Goal: Task Accomplishment & Management: Manage account settings

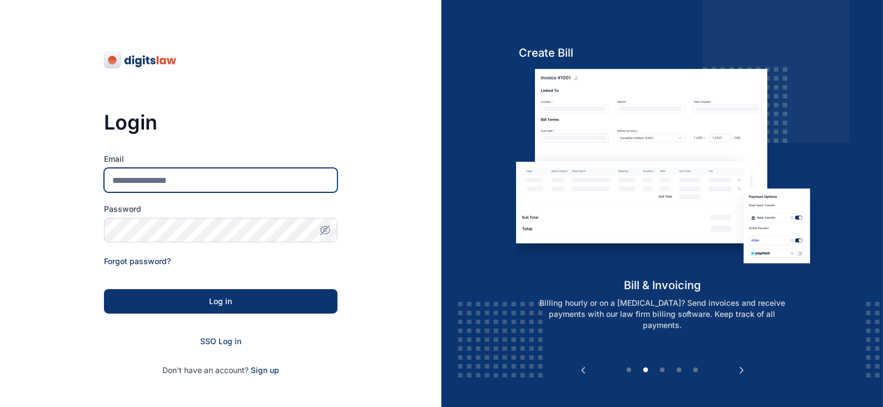
type input "**********"
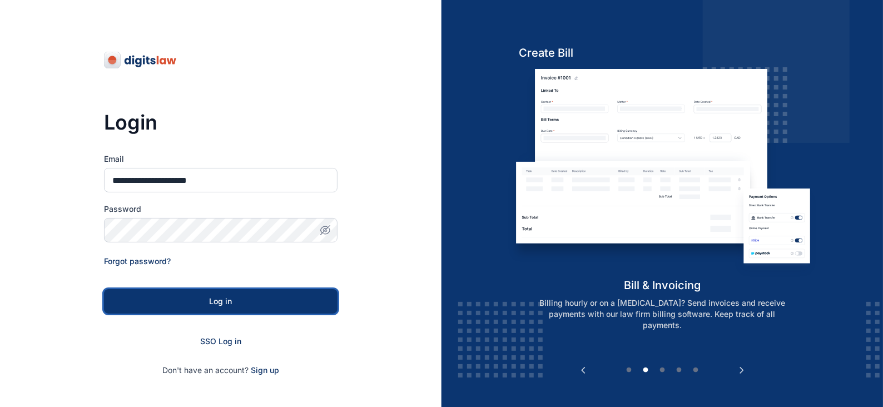
click at [228, 304] on div "Log in" at bounding box center [221, 301] width 198 height 11
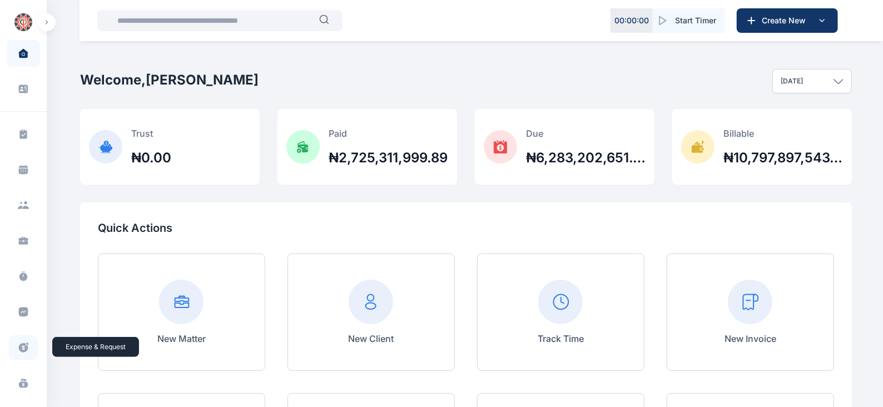
click at [22, 343] on icon at bounding box center [23, 347] width 9 height 9
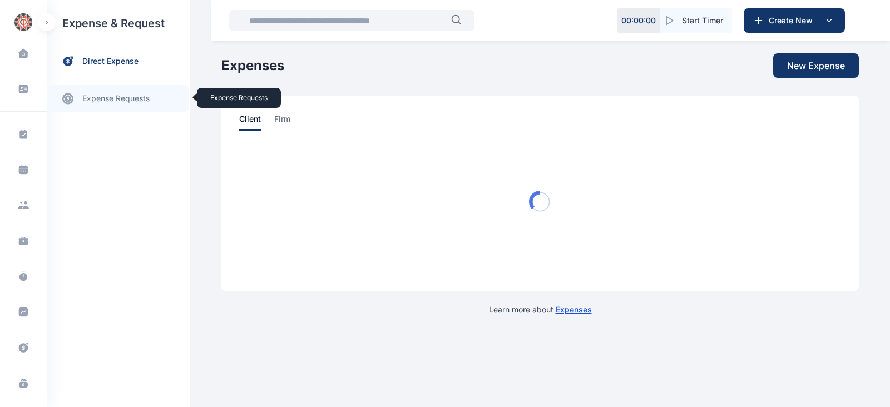
click at [111, 98] on link "expense requests expense requests" at bounding box center [118, 98] width 142 height 27
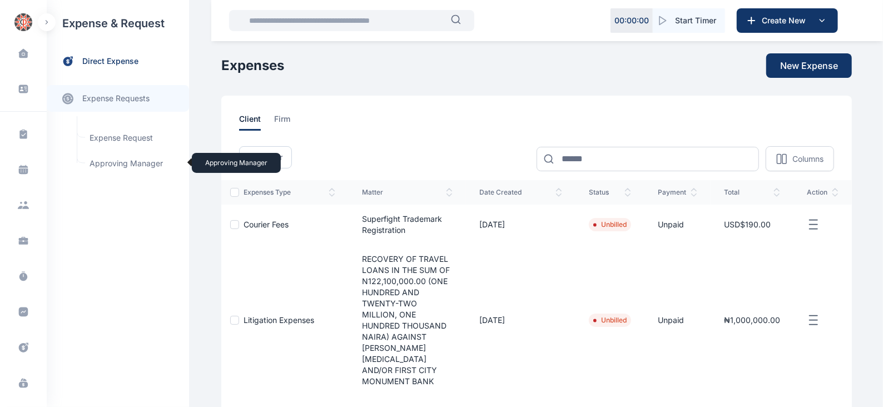
click at [139, 161] on span "Approving Manager Approving Manager" at bounding box center [133, 163] width 101 height 21
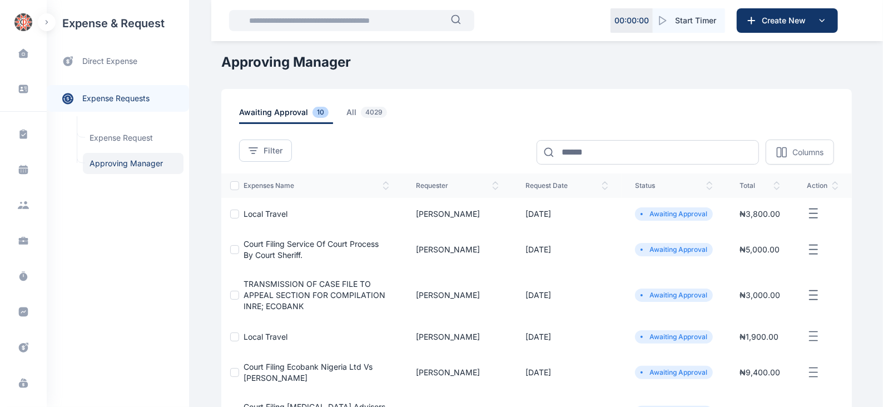
click at [811, 214] on line "button" at bounding box center [814, 214] width 8 height 0
click at [777, 228] on span "Approve Request" at bounding box center [758, 226] width 64 height 11
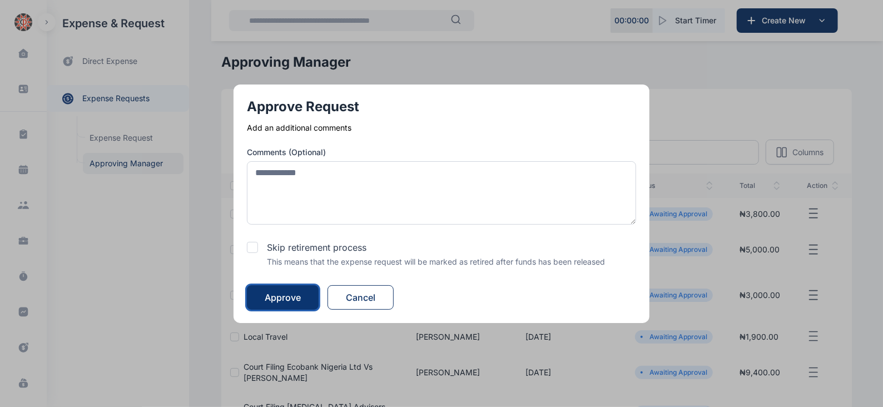
click at [305, 293] on button "Approve" at bounding box center [283, 297] width 72 height 24
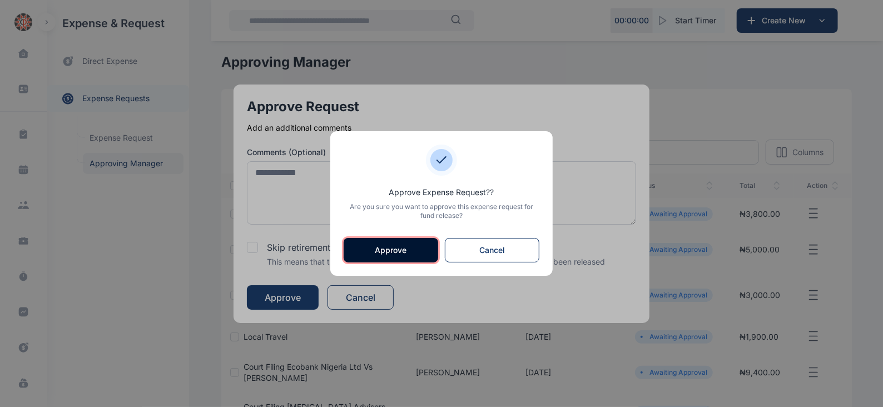
drag, startPoint x: 412, startPoint y: 248, endPoint x: 438, endPoint y: 235, distance: 29.1
click at [412, 248] on button "Approve" at bounding box center [391, 250] width 95 height 24
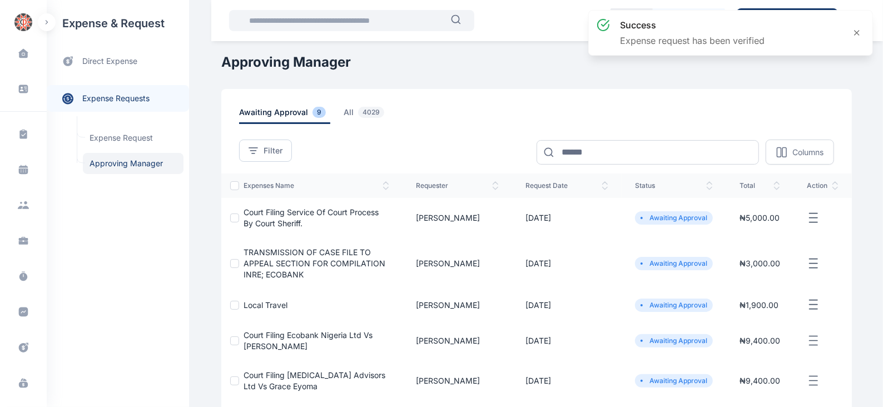
click at [812, 219] on icon "button" at bounding box center [813, 218] width 13 height 14
click at [733, 228] on span "Approve Request" at bounding box center [758, 230] width 64 height 11
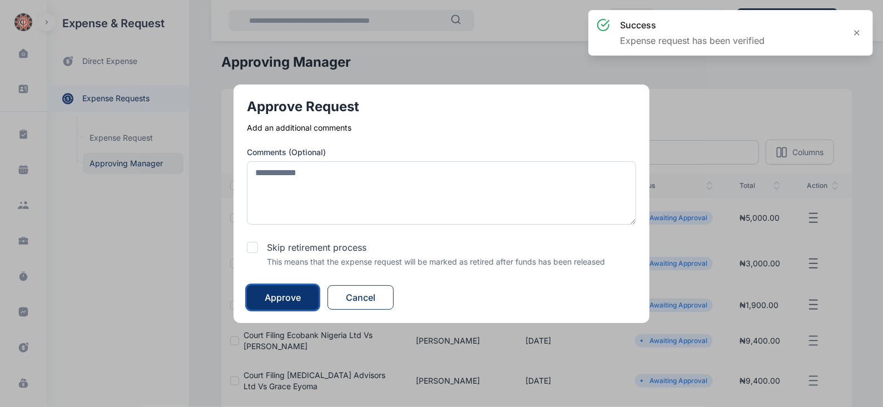
click at [309, 295] on button "Approve" at bounding box center [283, 297] width 72 height 24
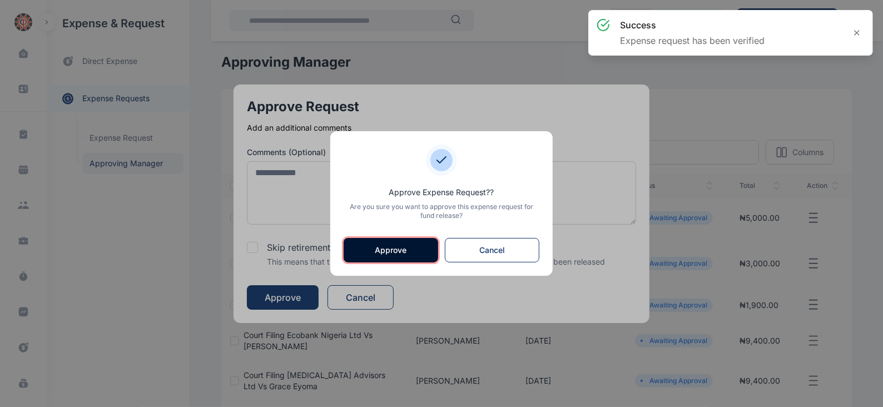
click at [406, 243] on button "Approve" at bounding box center [391, 250] width 95 height 24
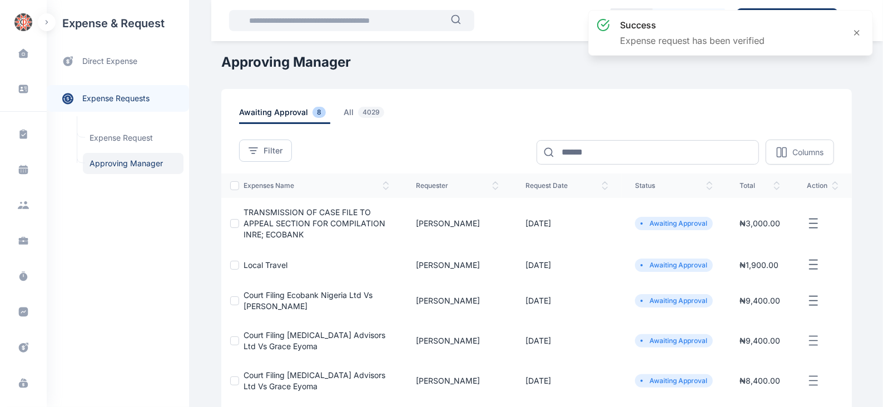
click at [815, 223] on line "button" at bounding box center [814, 223] width 8 height 0
click at [732, 232] on span "Approve Request" at bounding box center [758, 236] width 64 height 11
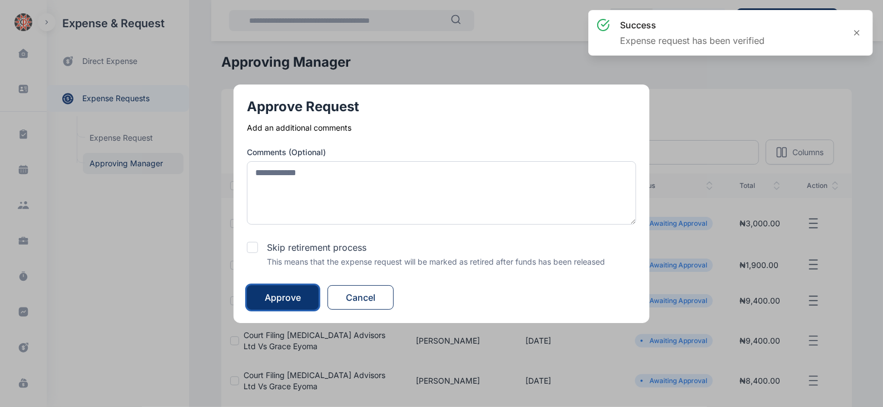
click at [301, 302] on div "Approve" at bounding box center [283, 297] width 36 height 13
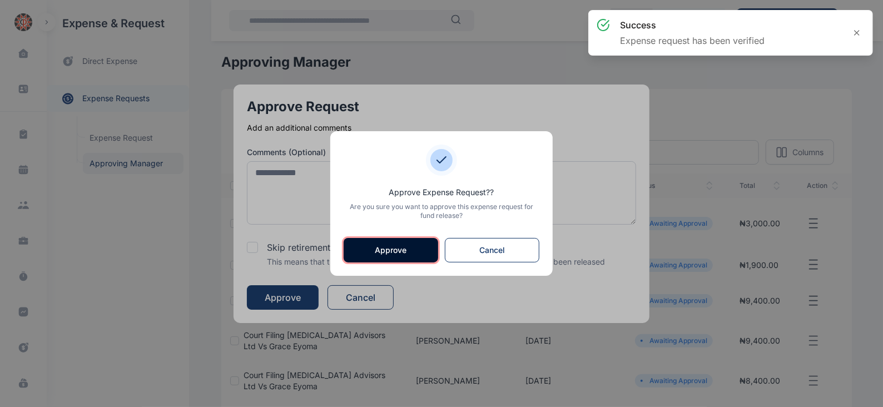
click at [396, 244] on button "Approve" at bounding box center [391, 250] width 95 height 24
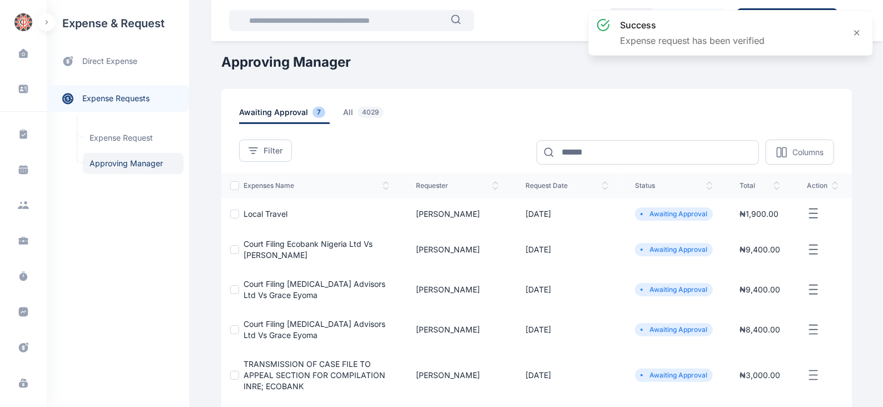
click at [812, 214] on icon "button" at bounding box center [813, 214] width 13 height 14
click at [742, 229] on span "Approve Request" at bounding box center [758, 226] width 64 height 11
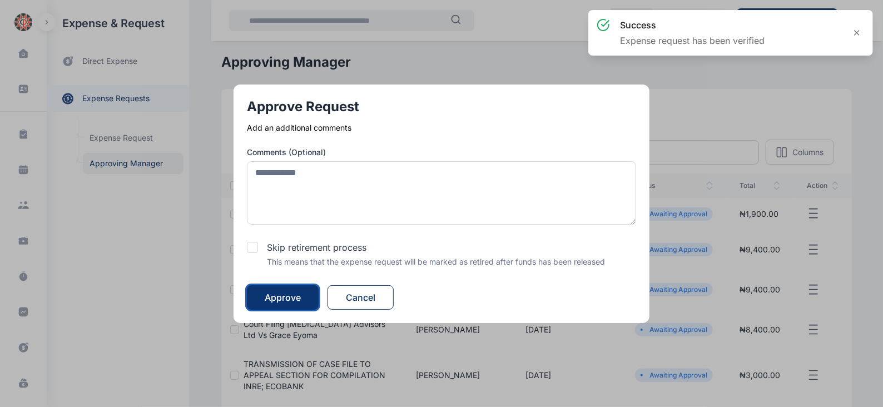
click at [300, 297] on div "Approve" at bounding box center [283, 297] width 36 height 13
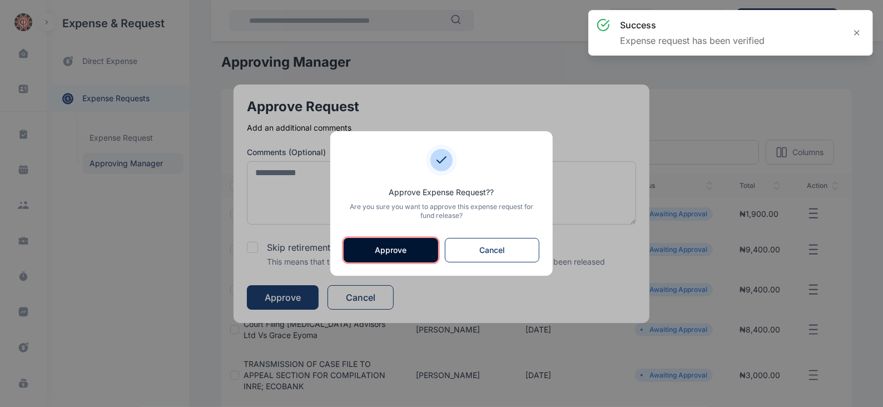
click at [387, 251] on button "Approve" at bounding box center [391, 250] width 95 height 24
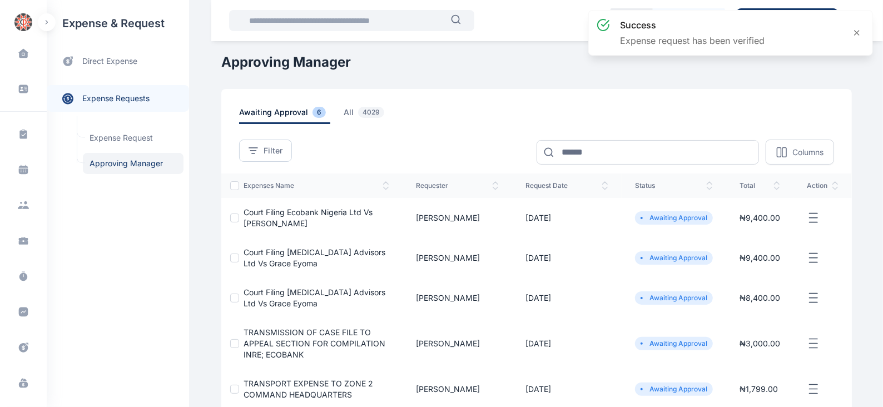
click at [816, 218] on icon "button" at bounding box center [813, 218] width 13 height 14
click at [744, 230] on span "Approve Request" at bounding box center [758, 230] width 64 height 11
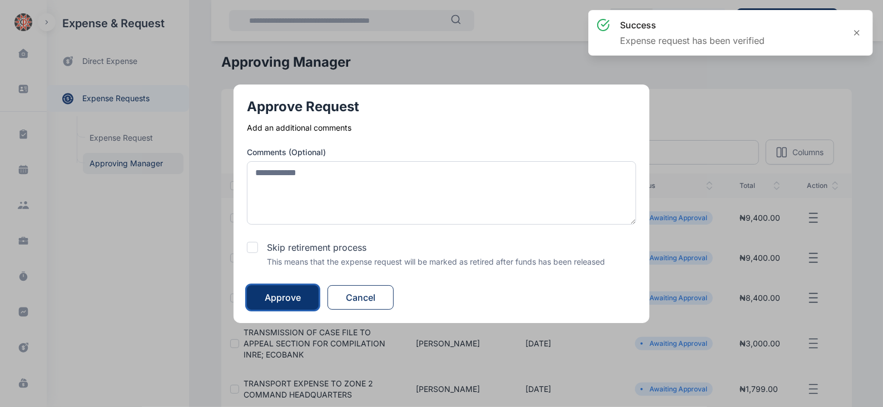
click at [280, 299] on div "Approve" at bounding box center [283, 297] width 36 height 13
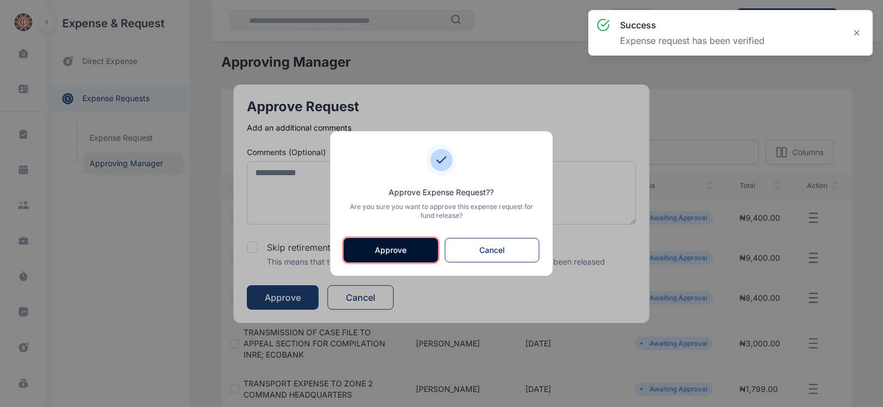
click at [364, 244] on button "Approve" at bounding box center [391, 250] width 95 height 24
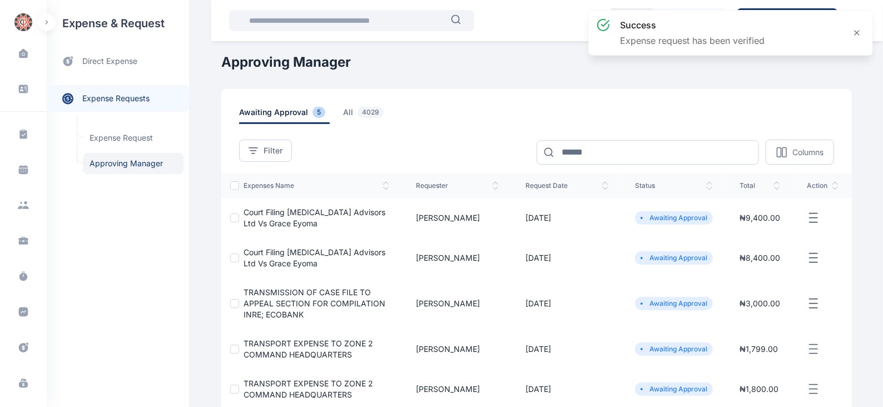
click at [812, 213] on line "button" at bounding box center [814, 213] width 8 height 0
click at [751, 232] on span "Approve Request" at bounding box center [758, 230] width 64 height 11
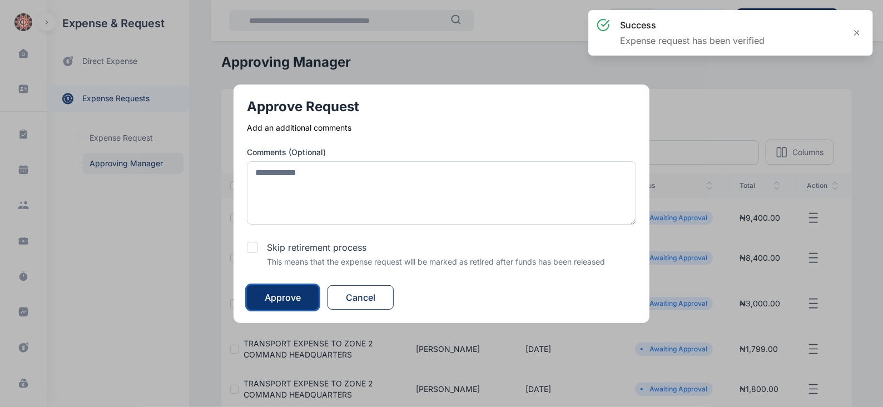
click at [295, 303] on div "Approve" at bounding box center [283, 297] width 36 height 13
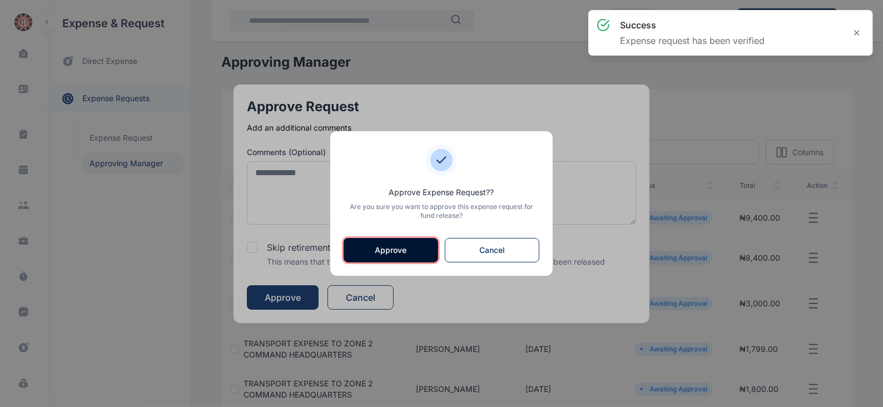
click at [381, 253] on button "Approve" at bounding box center [391, 250] width 95 height 24
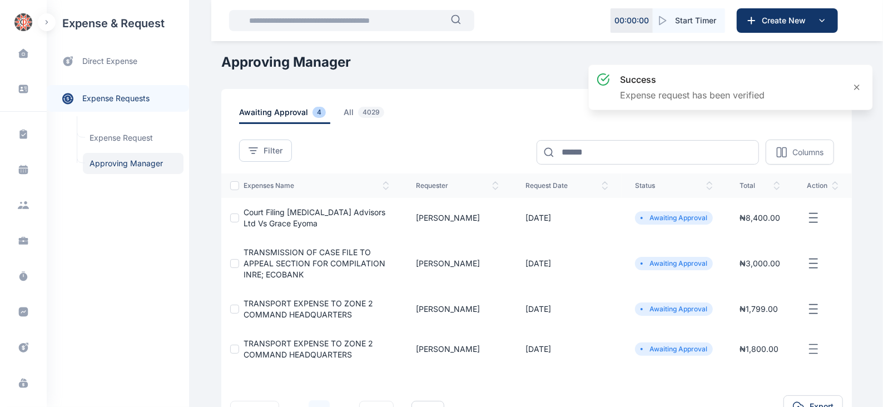
click at [816, 218] on icon "button" at bounding box center [813, 218] width 13 height 14
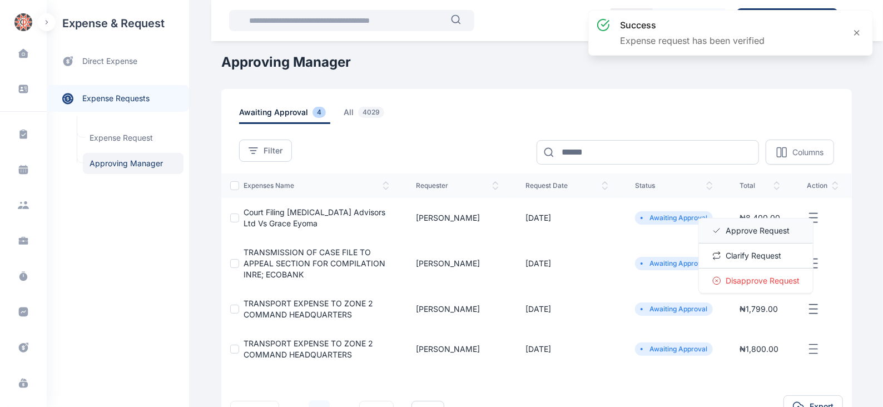
click at [739, 226] on span "Approve Request" at bounding box center [758, 230] width 64 height 11
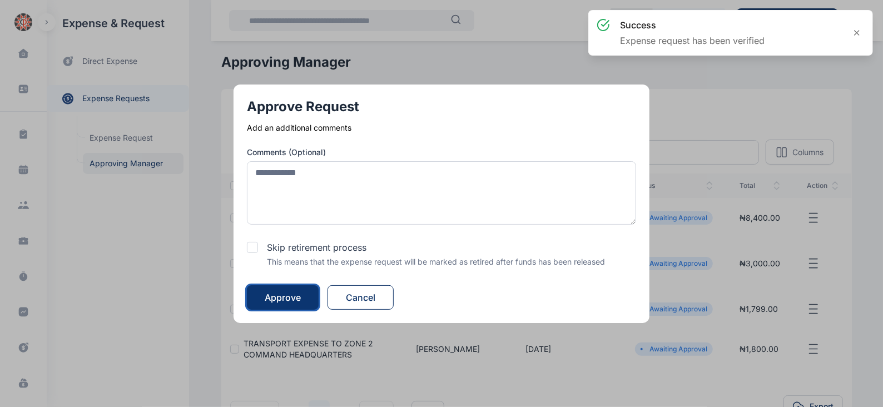
click at [295, 302] on div "Approve" at bounding box center [283, 297] width 36 height 13
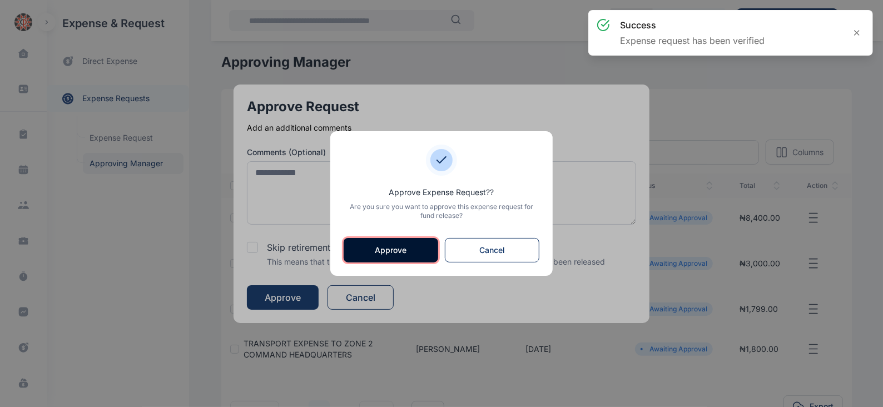
click at [389, 258] on button "Approve" at bounding box center [391, 250] width 95 height 24
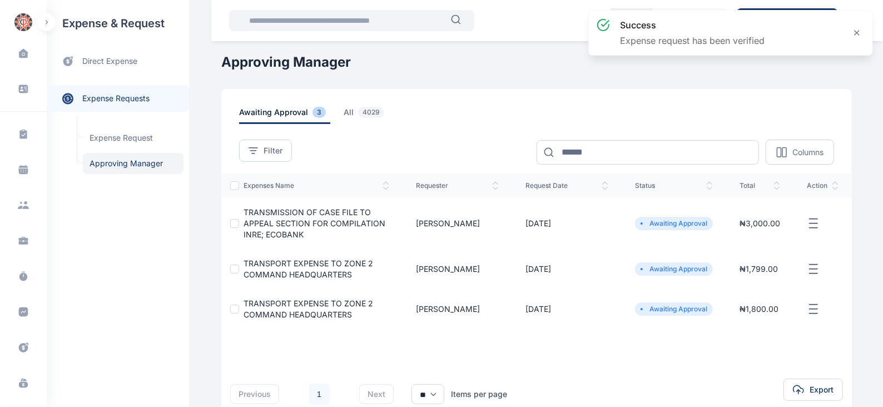
click at [817, 221] on icon "button" at bounding box center [813, 224] width 13 height 14
click at [748, 236] on span "Approve Request" at bounding box center [758, 236] width 64 height 11
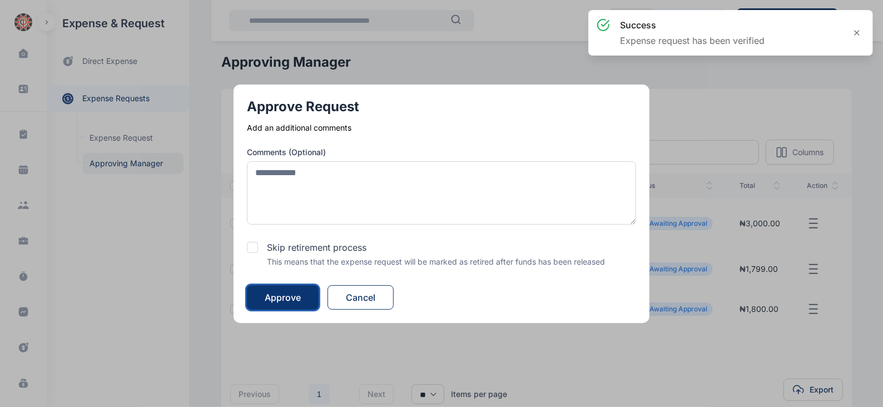
click at [279, 296] on div "Approve" at bounding box center [283, 297] width 36 height 13
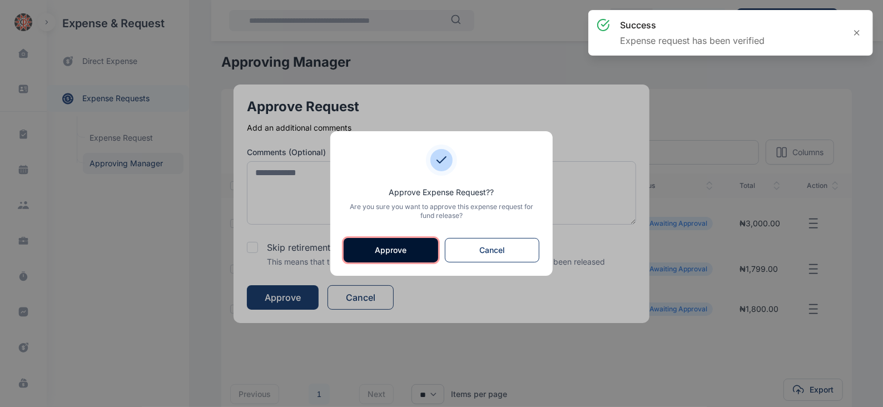
click at [383, 254] on button "Approve" at bounding box center [391, 250] width 95 height 24
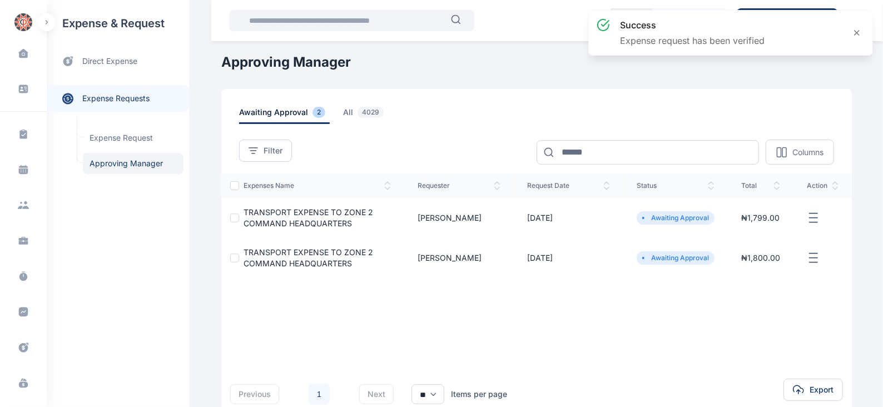
click at [817, 218] on line "button" at bounding box center [814, 218] width 8 height 0
click at [749, 226] on span "Approve Request" at bounding box center [758, 230] width 64 height 11
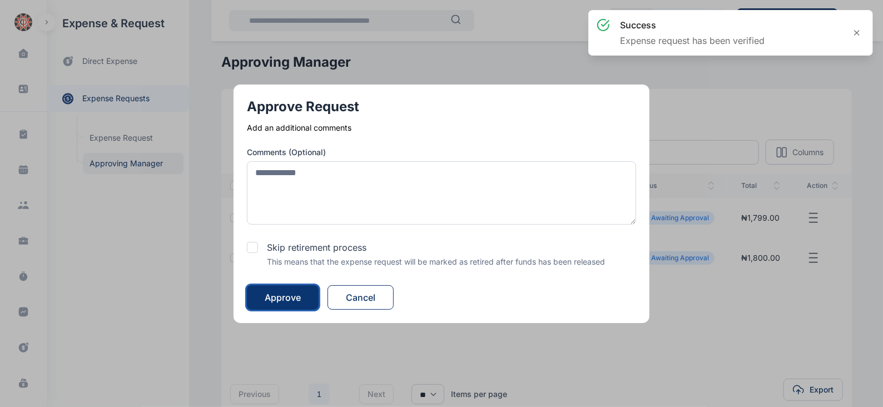
click at [304, 291] on button "Approve" at bounding box center [283, 297] width 72 height 24
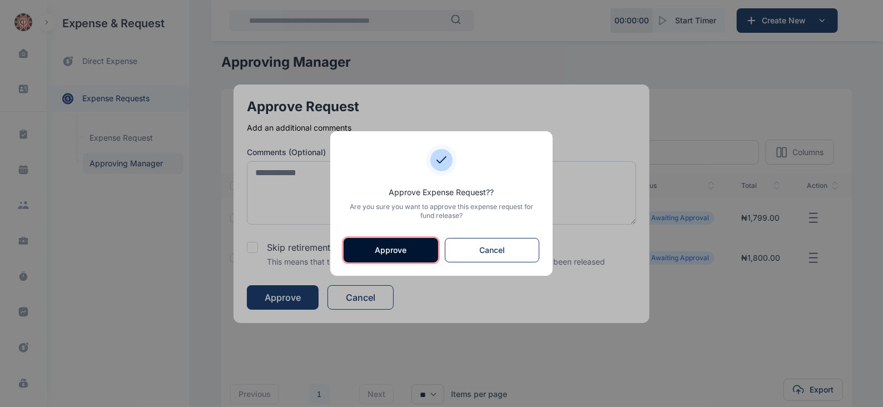
click at [383, 249] on button "Approve" at bounding box center [391, 250] width 95 height 24
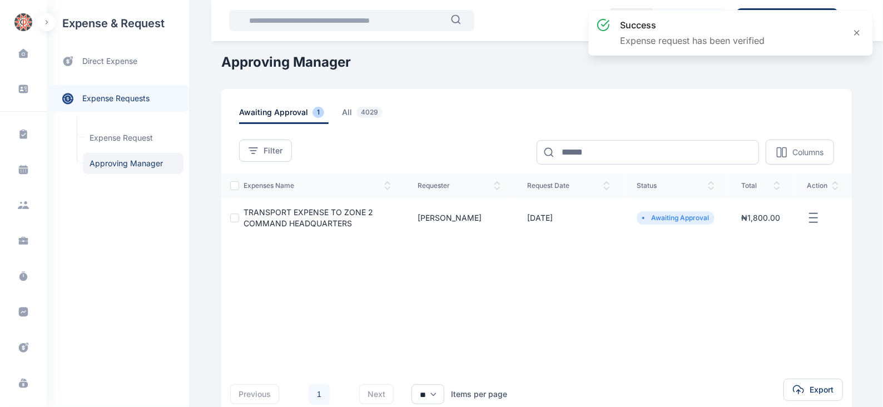
click at [812, 216] on icon "button" at bounding box center [813, 218] width 13 height 14
click at [745, 233] on span "Approve Request" at bounding box center [758, 230] width 64 height 11
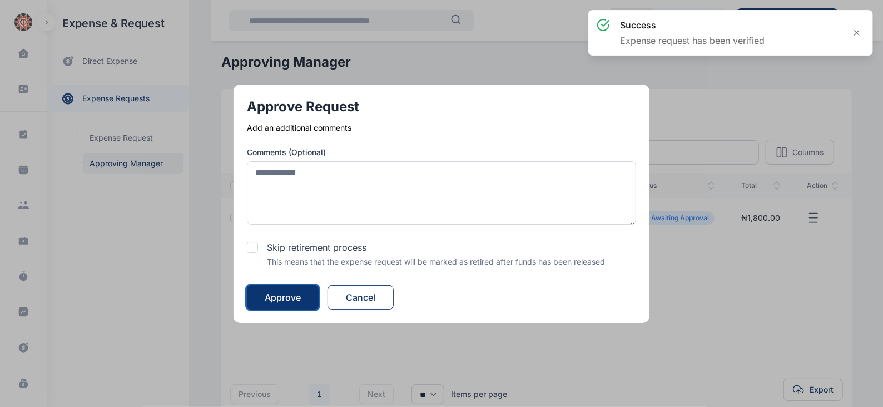
click at [284, 293] on div "Approve" at bounding box center [283, 297] width 36 height 13
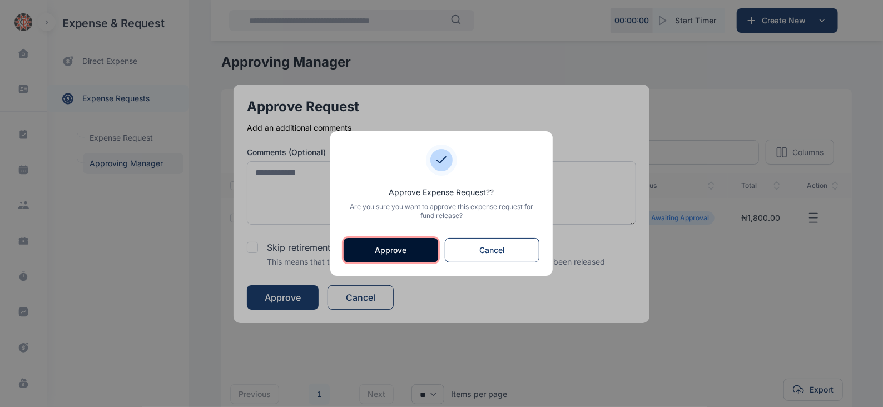
click at [383, 244] on button "Approve" at bounding box center [391, 250] width 95 height 24
